Goal: Complete application form

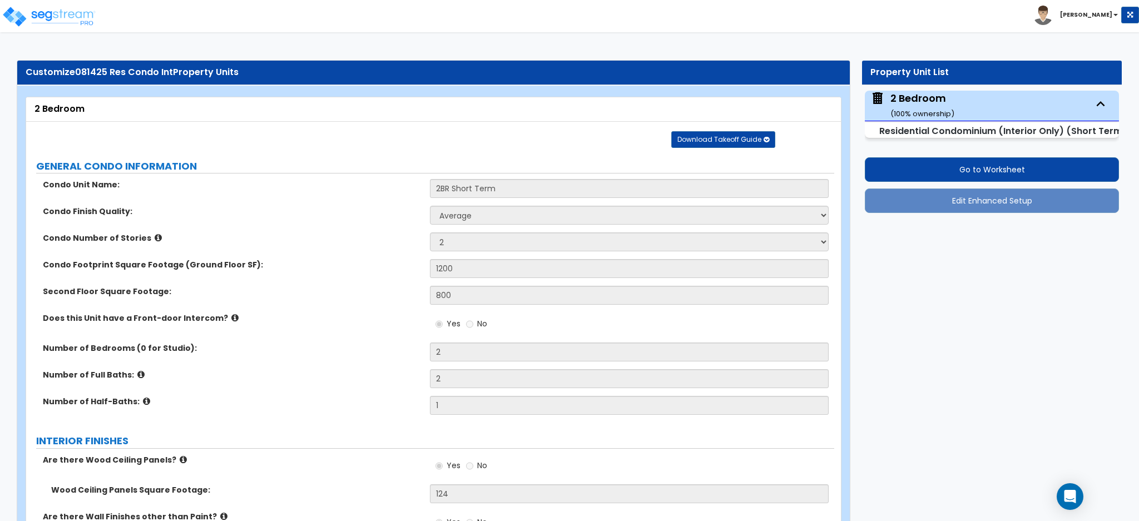
select select "1"
select select "2"
select select "5"
select select "4"
select select "3"
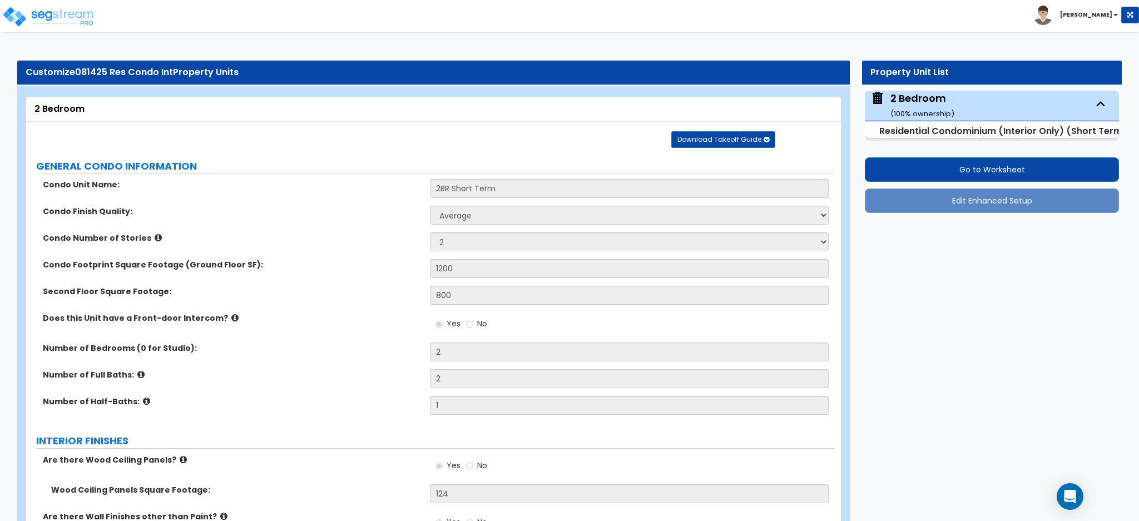
select select "1"
select select "2"
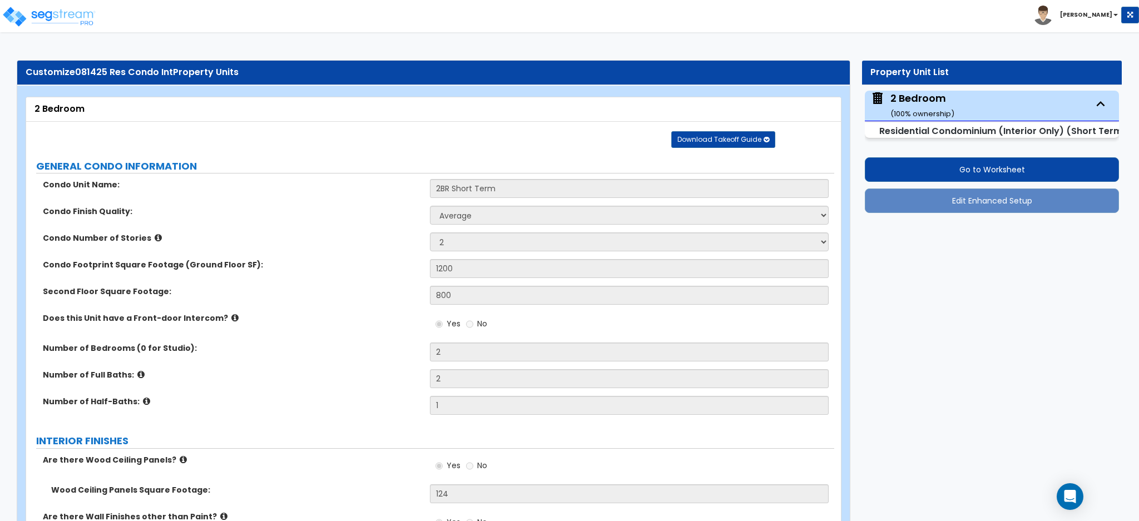
select select "3"
select select "2"
select select "1"
select select "3"
select select "5"
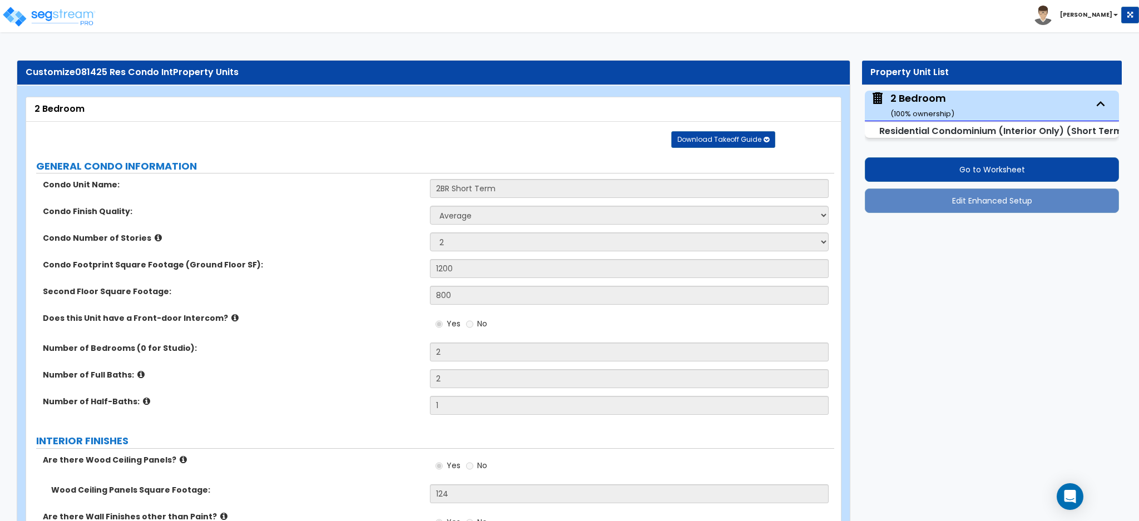
select select "3"
select select "2"
select select "3"
select select "1"
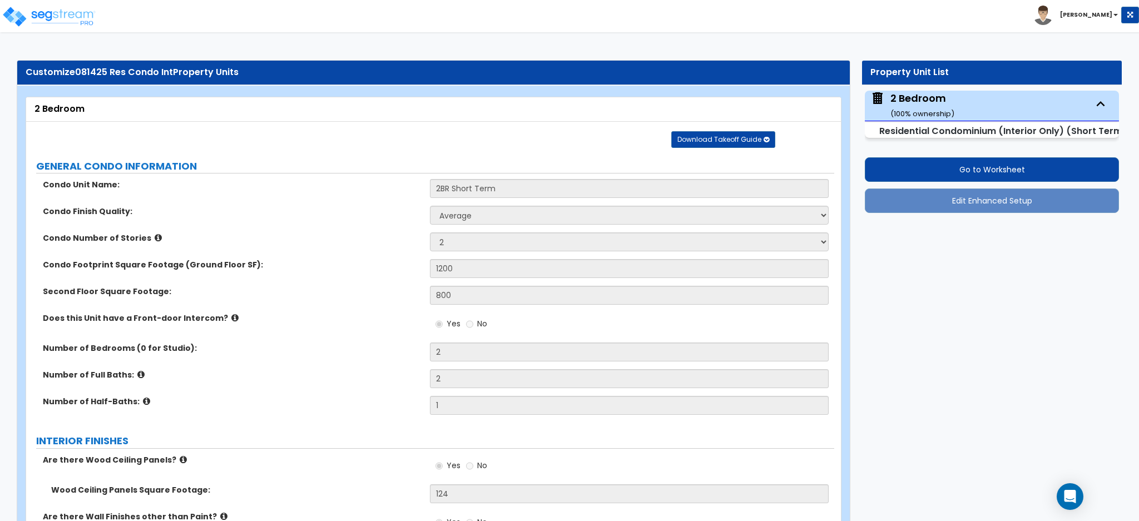
select select "4"
select select "5"
select select "2"
select select "8"
select select "2"
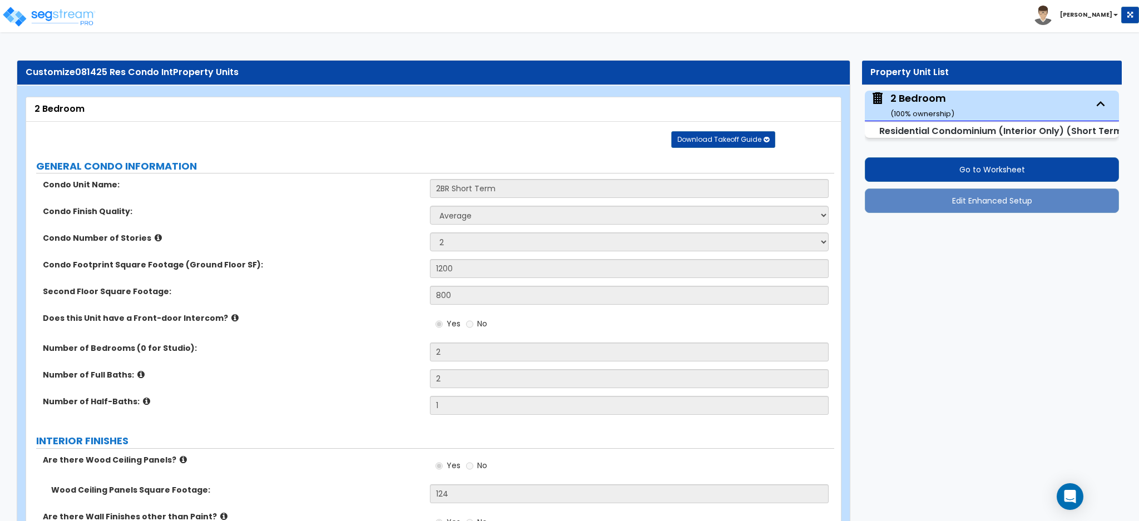
select select "1"
select select "5"
select select "1"
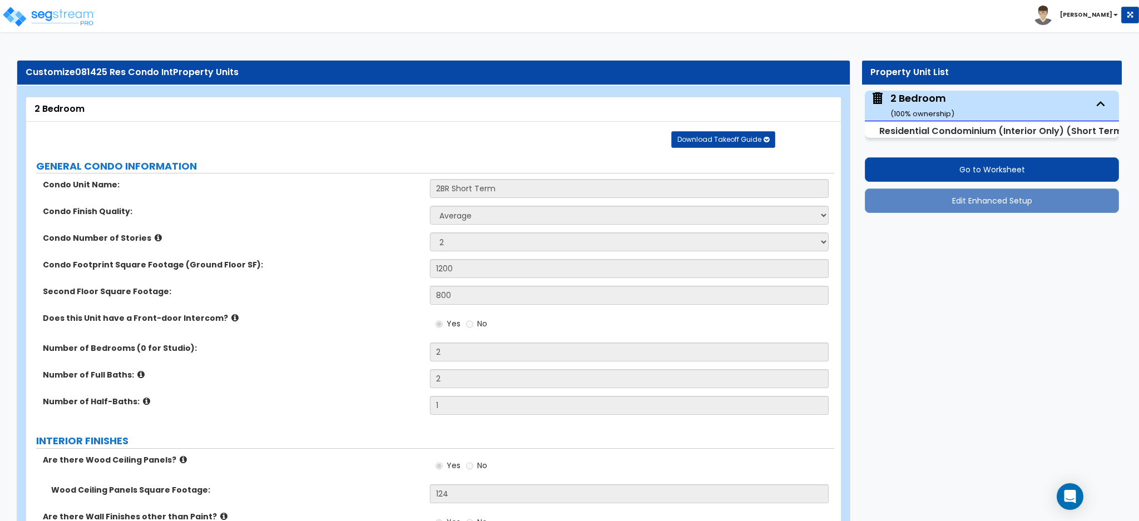
select select "1"
select select "2"
select select "4"
select select "2"
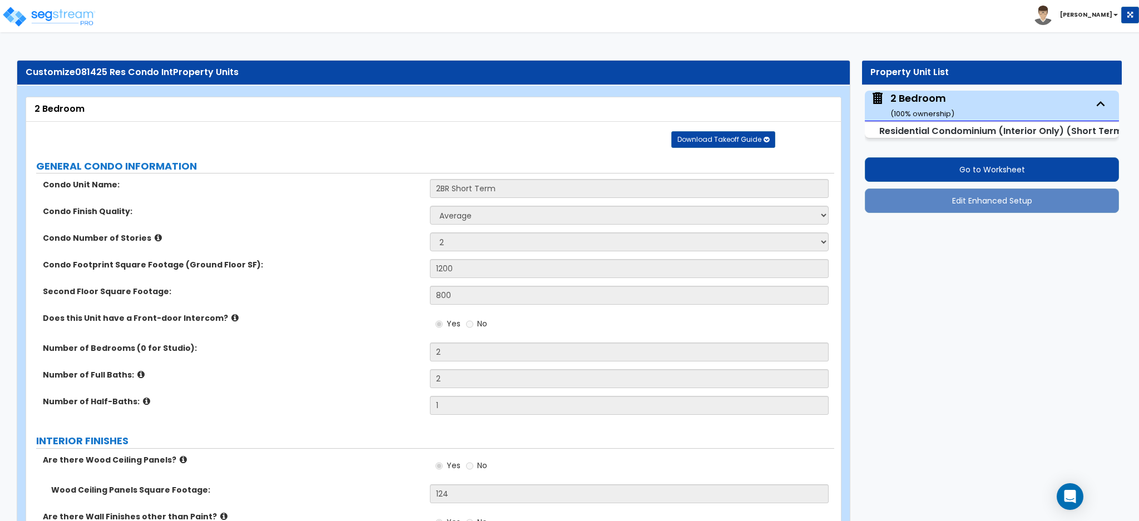
select select "1"
select select "3"
select select "1"
select select "5"
select select "1"
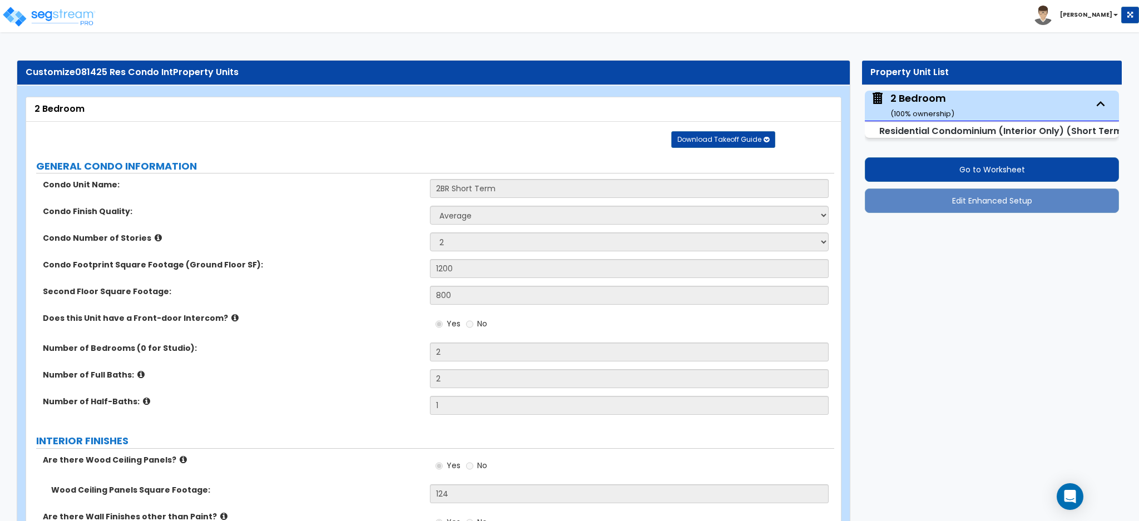
select select "1"
select select "3"
select select "2"
select select "4"
select select "2"
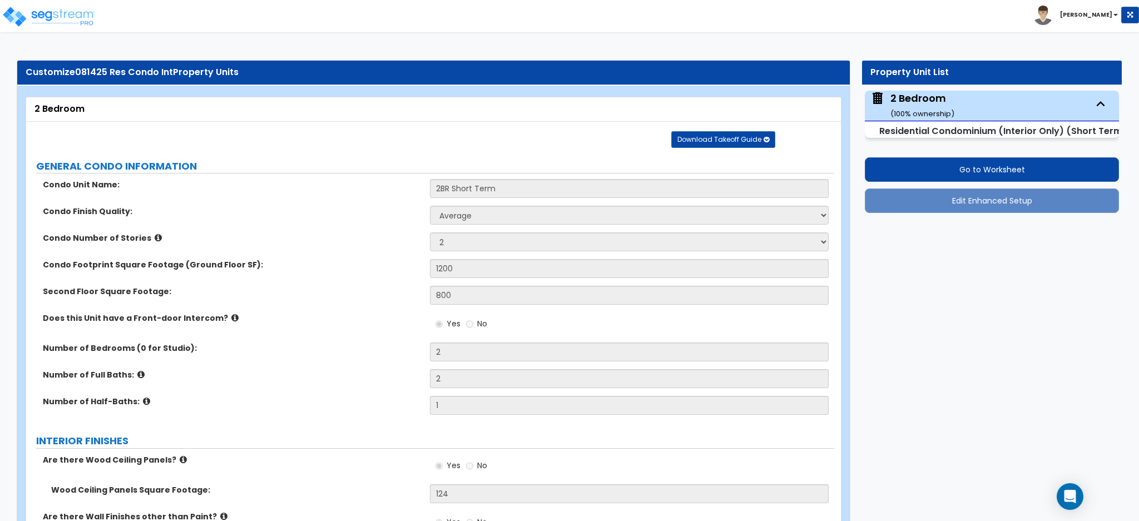
select select "1"
